Goal: Information Seeking & Learning: Learn about a topic

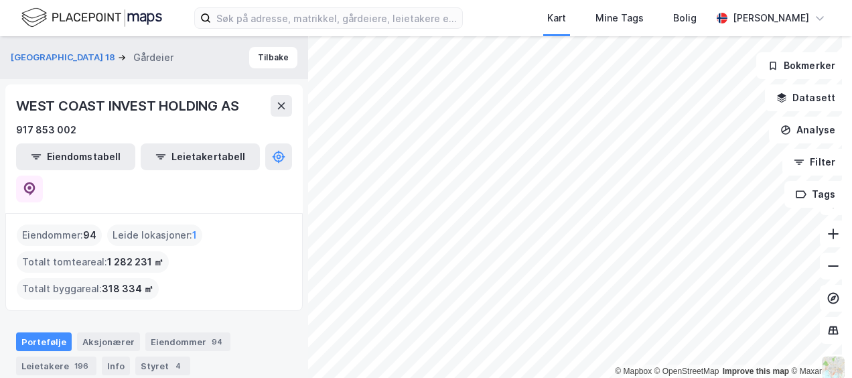
scroll to position [76, 0]
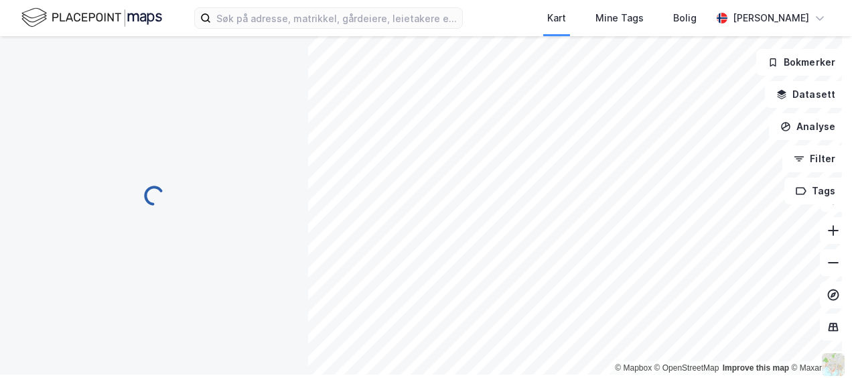
scroll to position [13, 0]
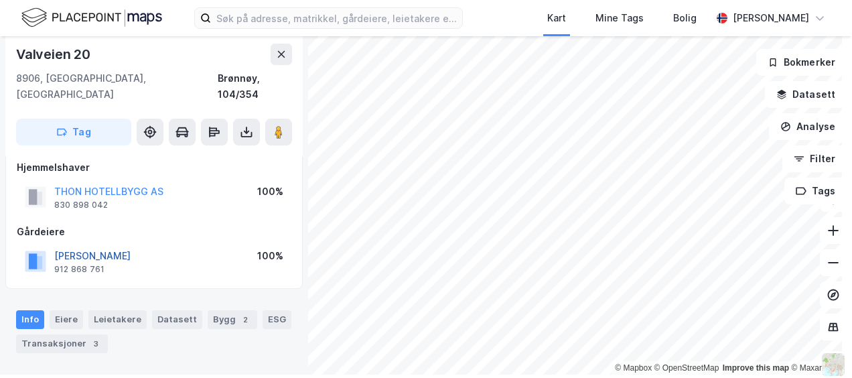
click at [0, 0] on button "[PERSON_NAME]" at bounding box center [0, 0] width 0 height 0
